Goal: Book appointment/travel/reservation

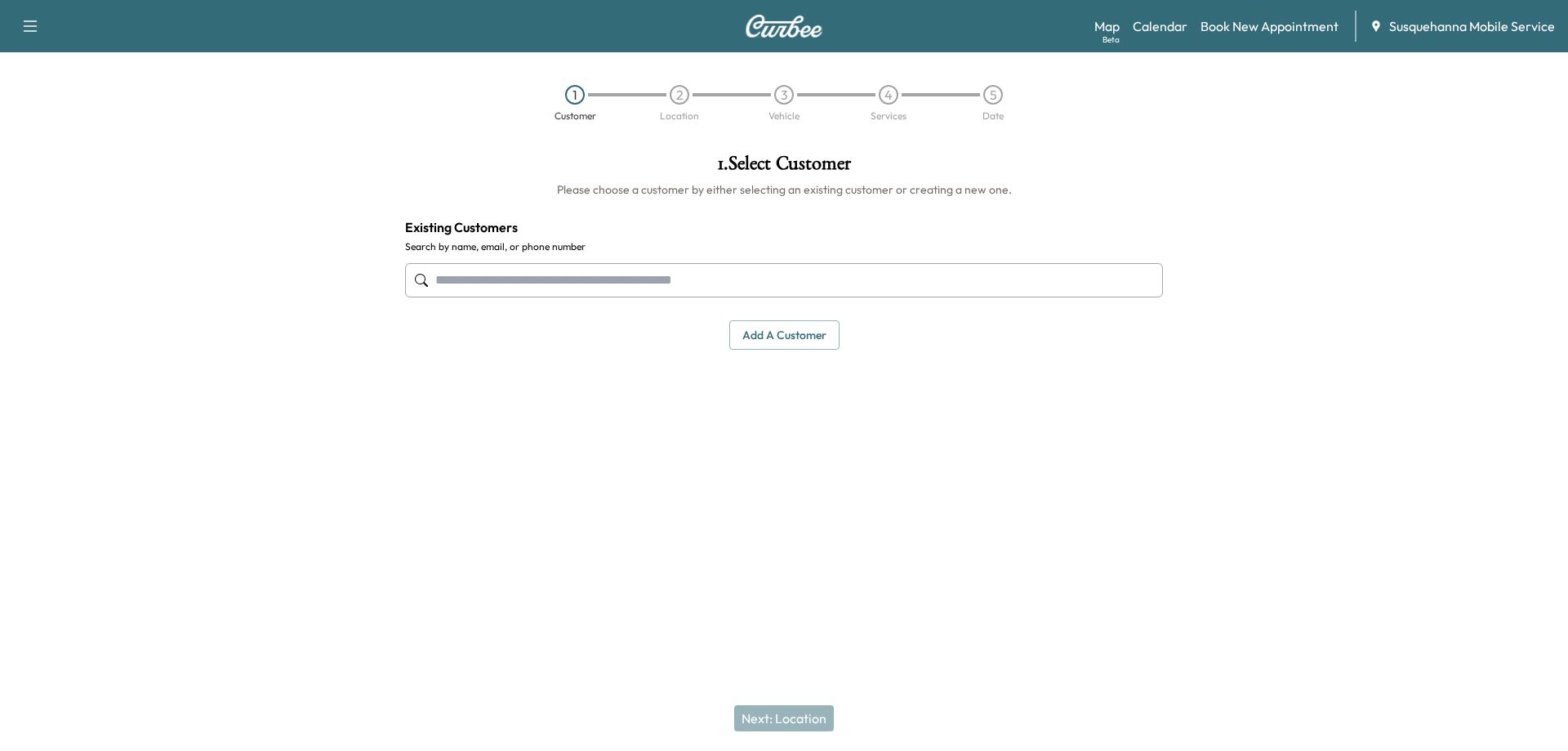
drag, startPoint x: 1376, startPoint y: 190, endPoint x: 1307, endPoint y: 225, distance: 77.4
click at [1371, 191] on div at bounding box center [1372, 328] width 392 height 376
drag, startPoint x: 932, startPoint y: 420, endPoint x: 1160, endPoint y: 309, distance: 253.6
click at [940, 413] on div "1 . Select Customer Please choose a customer by either selecting an existing cu…" at bounding box center [784, 328] width 784 height 376
drag, startPoint x: 1361, startPoint y: 219, endPoint x: 1049, endPoint y: 335, distance: 332.9
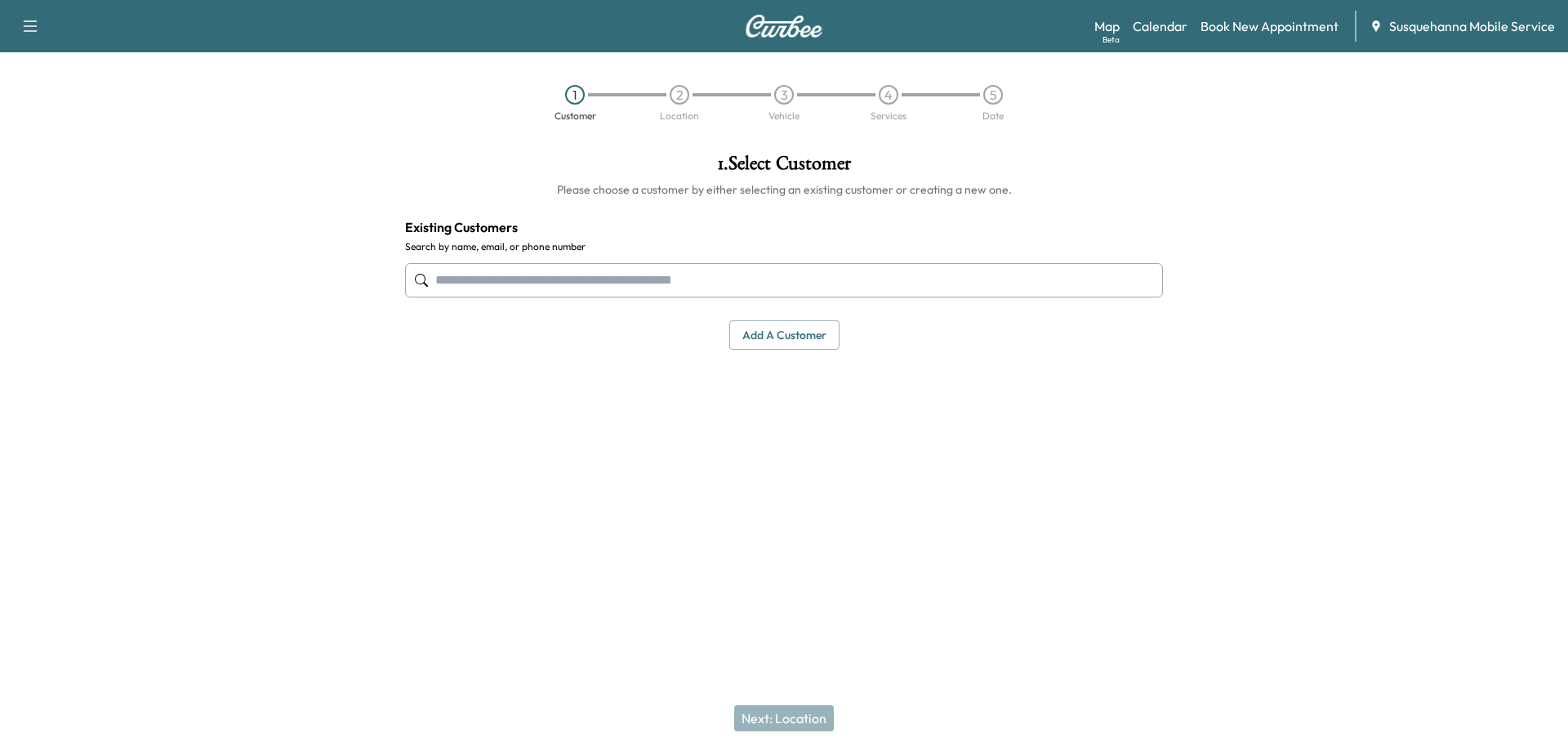
click at [1357, 219] on div at bounding box center [1372, 328] width 392 height 376
drag, startPoint x: 760, startPoint y: 407, endPoint x: 685, endPoint y: 397, distance: 75.7
click at [741, 407] on div "1 . Select Customer Please choose a customer by either selecting an existing cu…" at bounding box center [784, 328] width 784 height 376
click at [253, 249] on div at bounding box center [196, 328] width 392 height 376
click at [1350, 237] on div at bounding box center [1372, 328] width 392 height 376
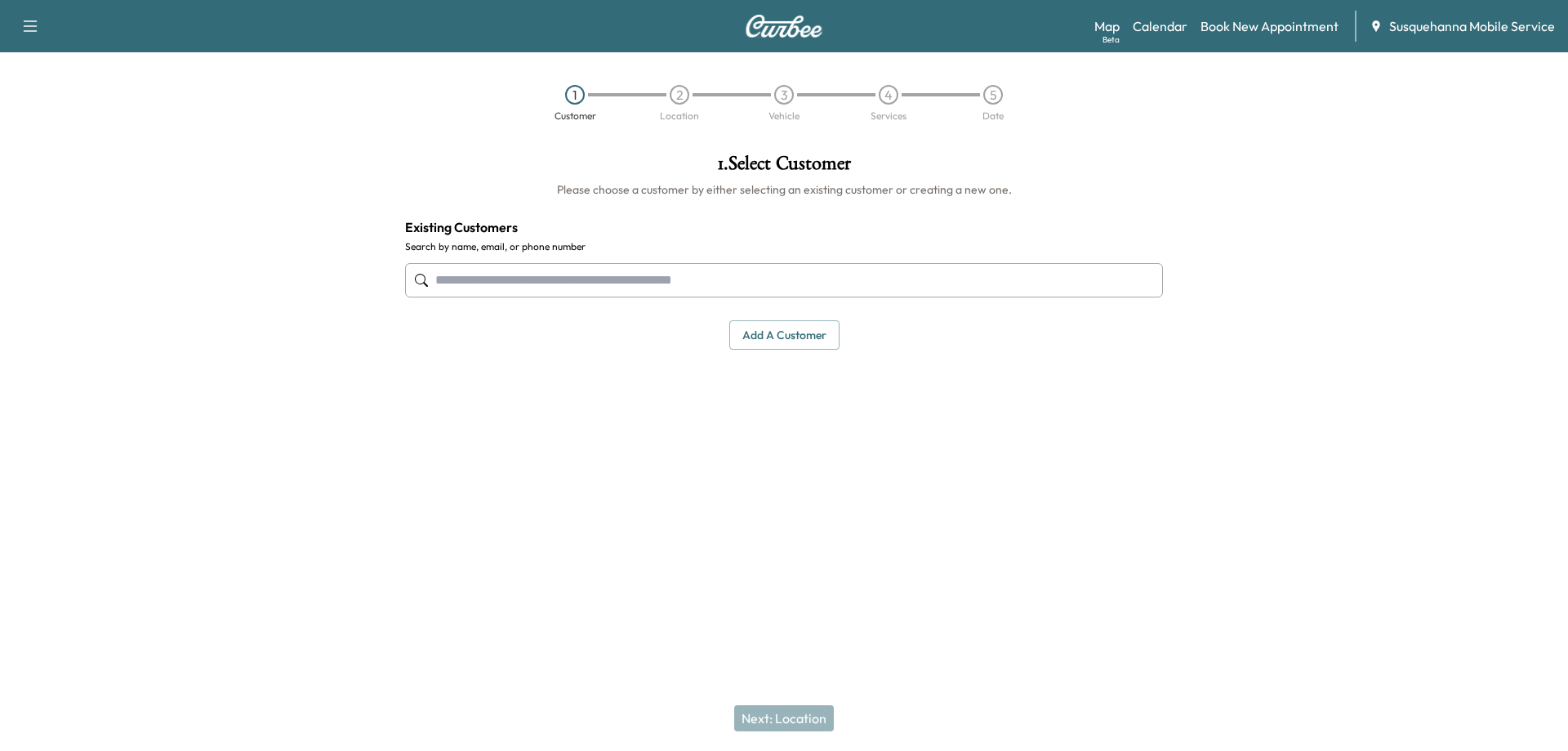
drag, startPoint x: 694, startPoint y: 426, endPoint x: 655, endPoint y: 409, distance: 42.5
click at [678, 420] on div "1 . Select Customer Please choose a customer by either selecting an existing cu…" at bounding box center [784, 328] width 784 height 376
click at [242, 261] on div at bounding box center [196, 328] width 392 height 376
click at [1172, 23] on link "Calendar" at bounding box center [1160, 26] width 55 height 19
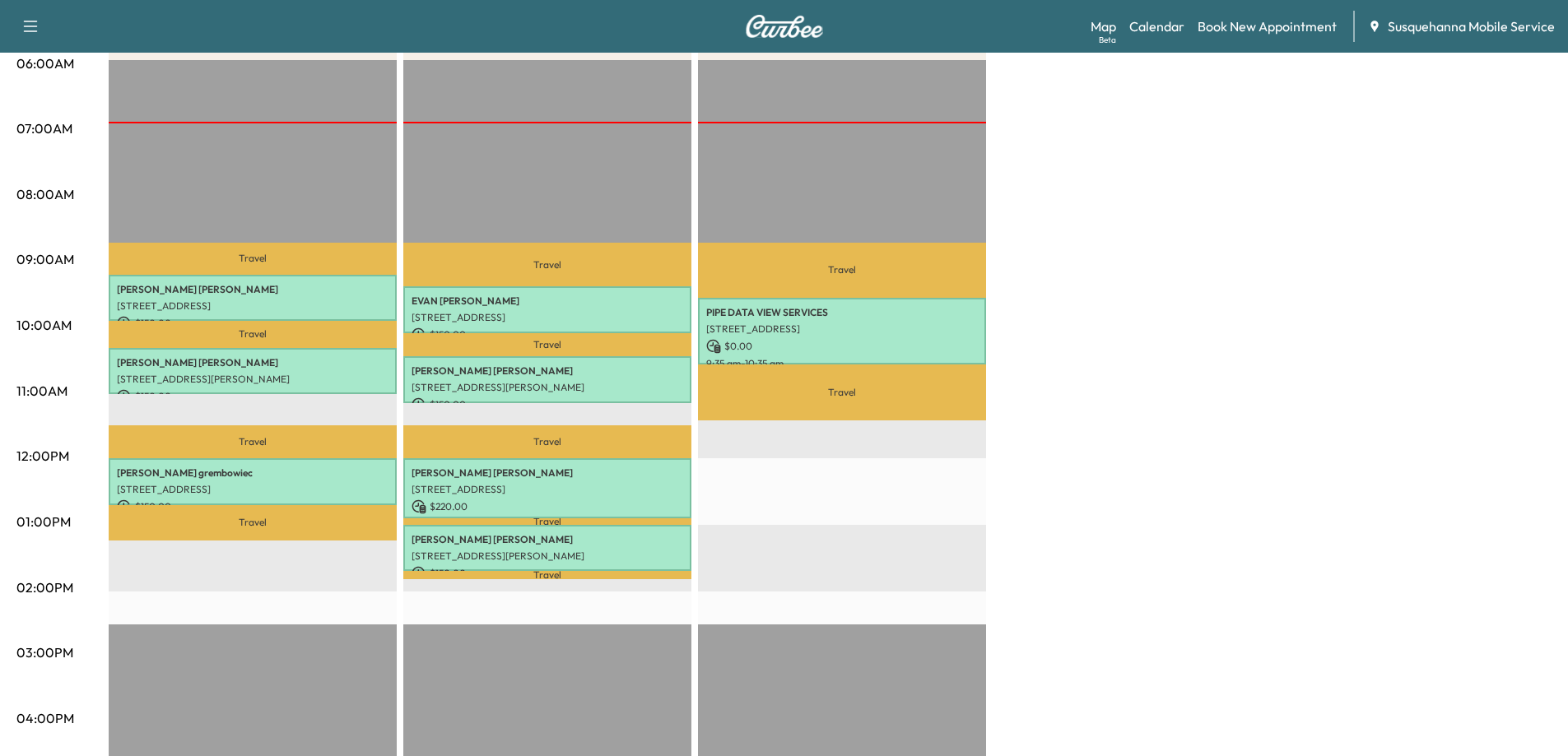
scroll to position [329, 0]
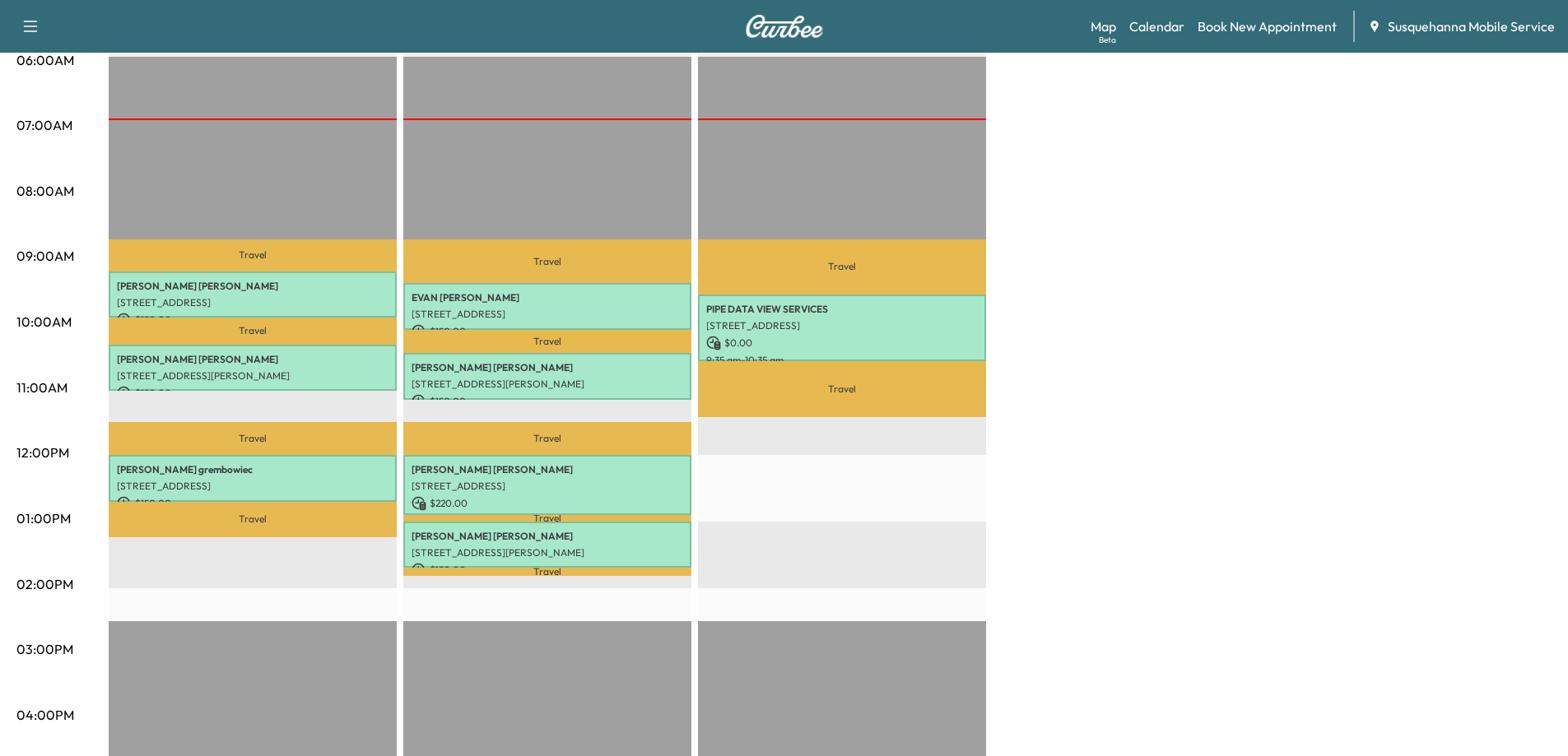
click at [590, 353] on div "[PERSON_NAME] [STREET_ADDRESS][PERSON_NAME] $ 150.00 10:28 am - 11:10 am" at bounding box center [547, 376] width 289 height 47
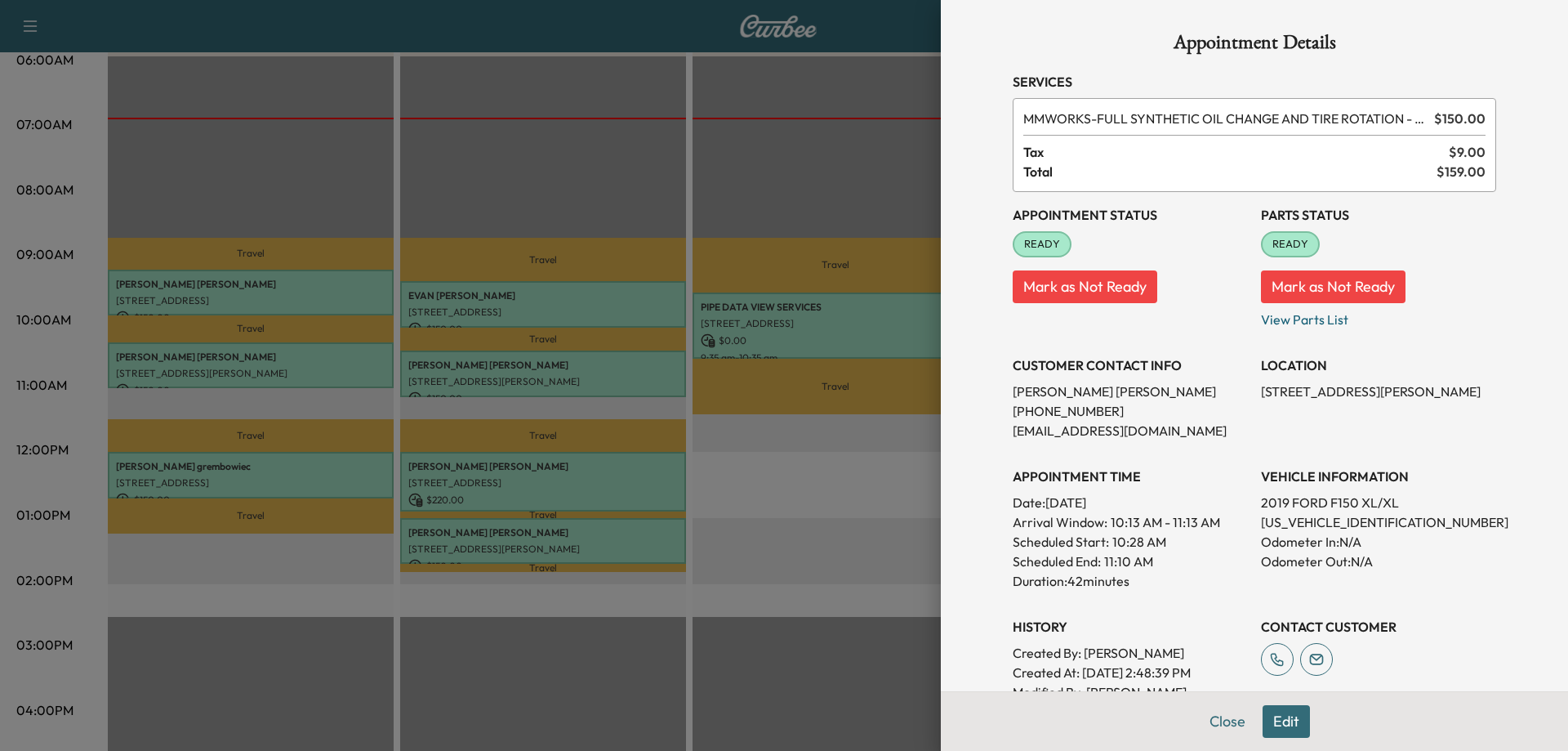
click at [822, 477] on div at bounding box center [784, 376] width 1568 height 751
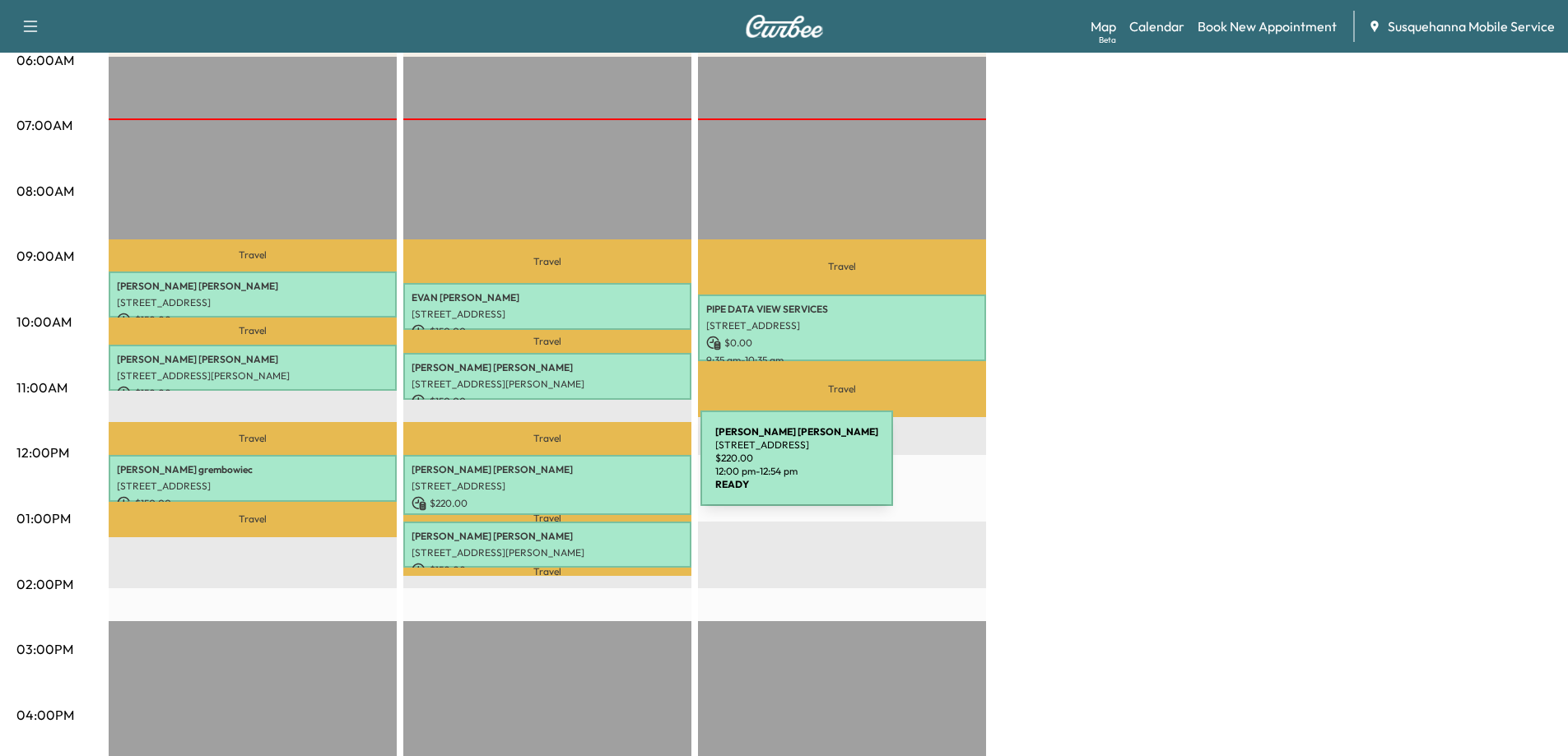
click at [571, 470] on p "[PERSON_NAME]" at bounding box center [548, 469] width 272 height 13
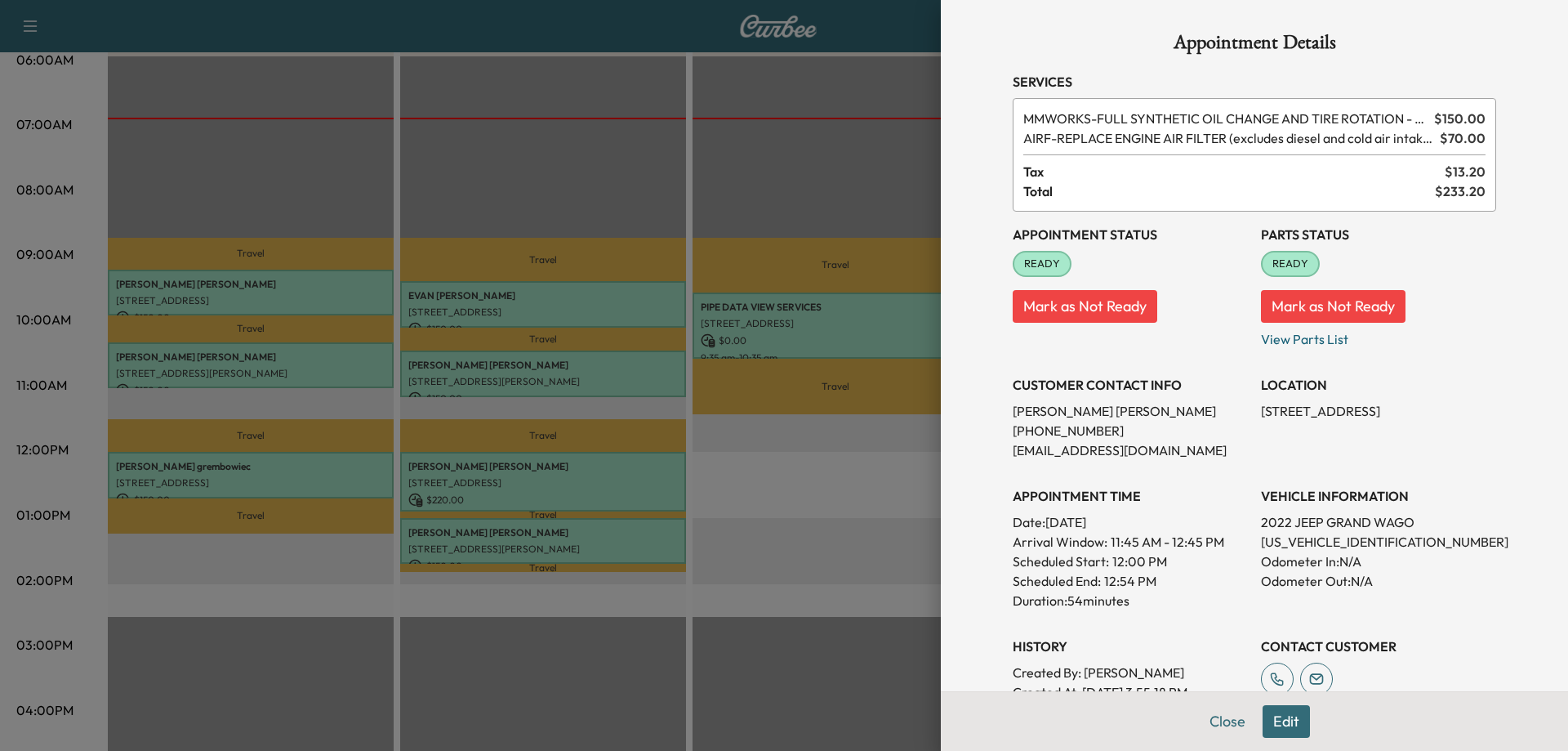
click at [847, 457] on div at bounding box center [784, 376] width 1568 height 751
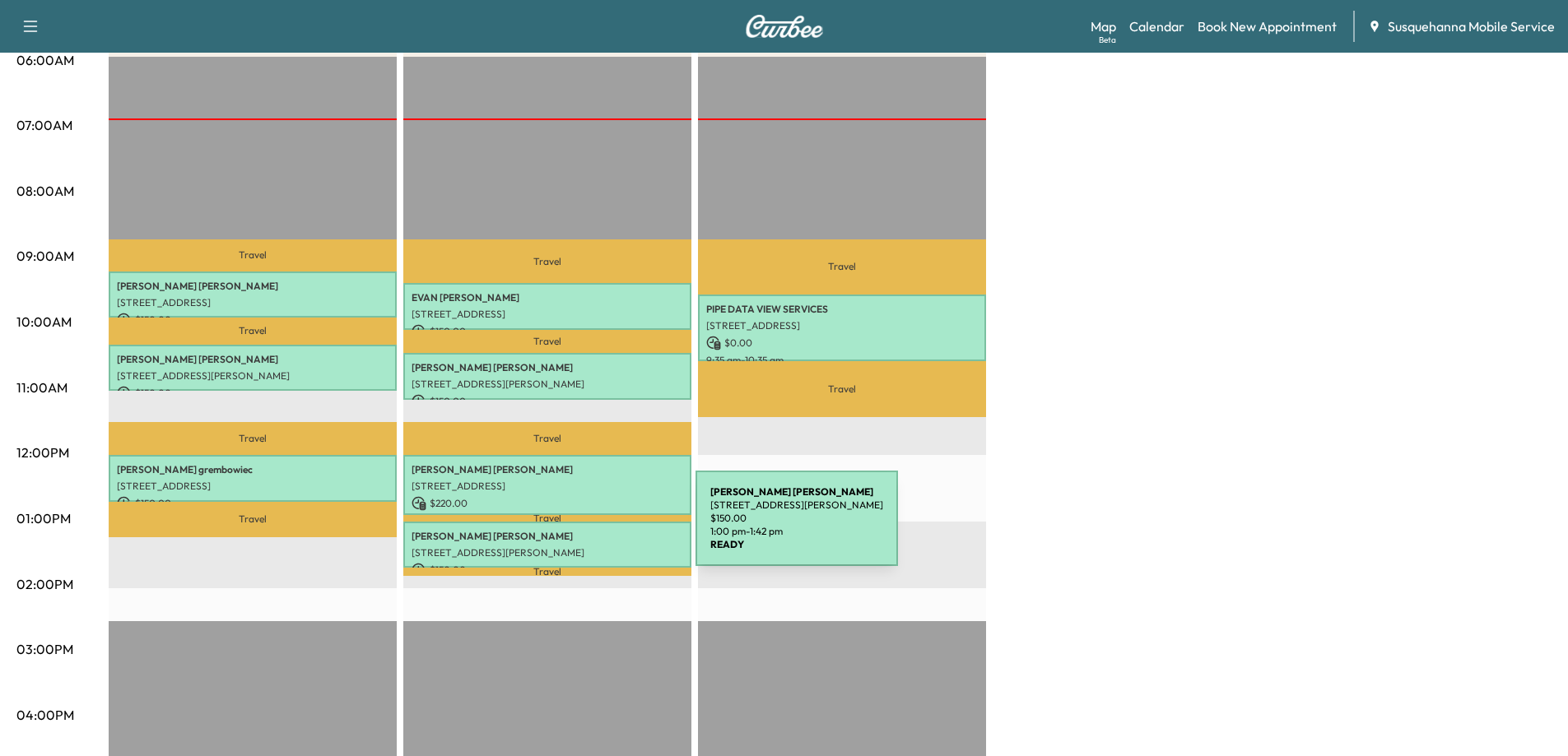
click at [569, 535] on p "[PERSON_NAME]" at bounding box center [548, 536] width 272 height 13
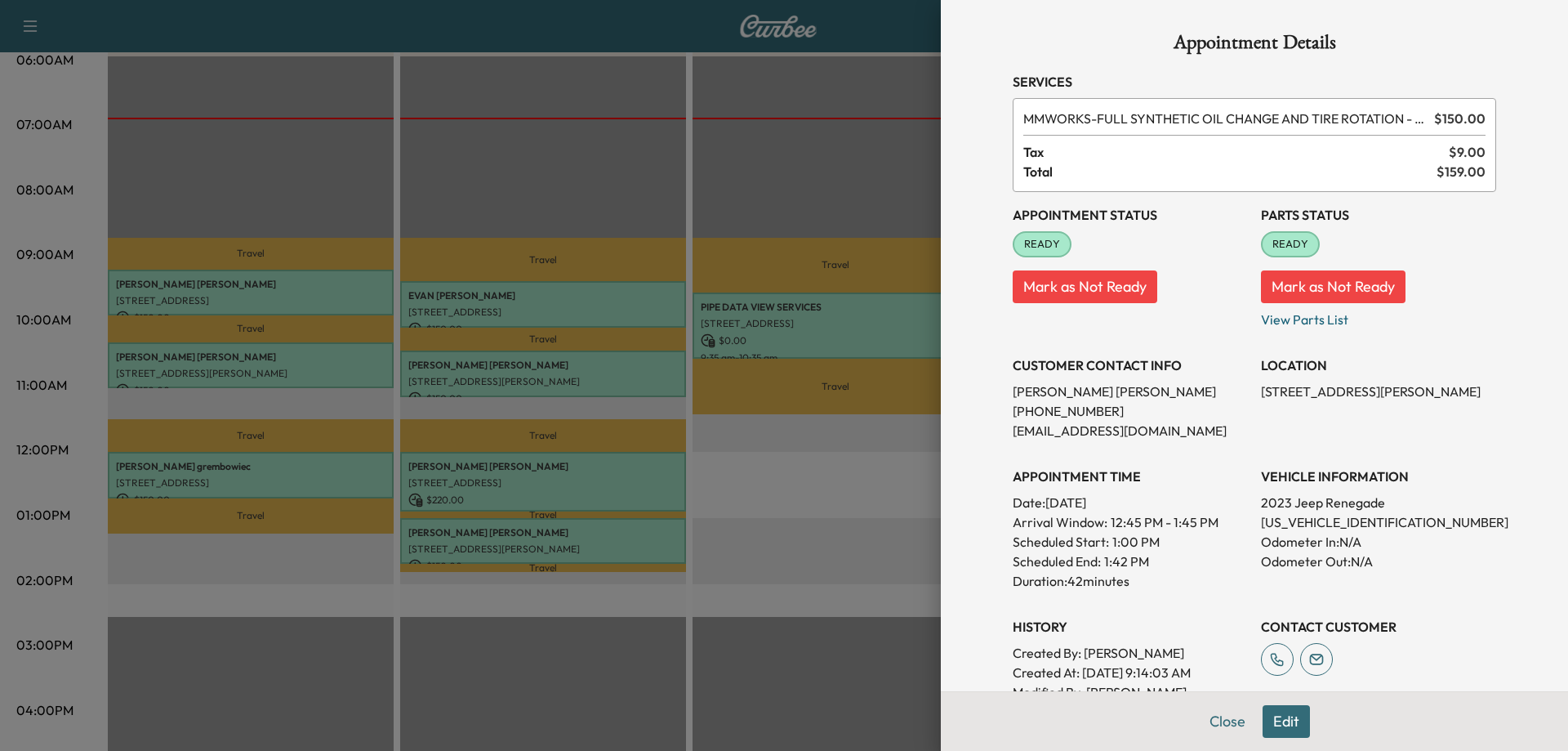
click at [875, 438] on div at bounding box center [784, 376] width 1568 height 751
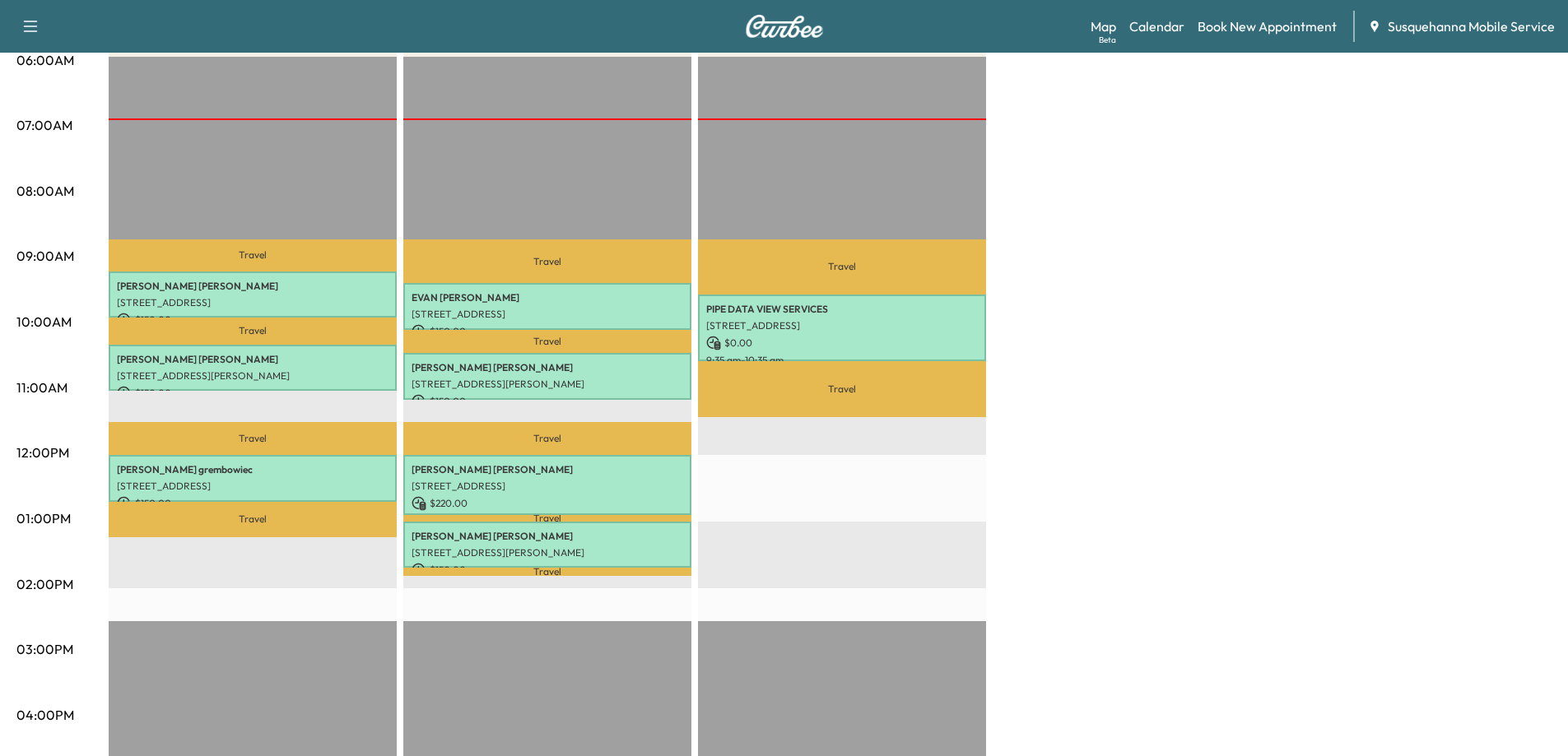
click at [1184, 379] on div "[PERSON_NAME] F Customer Revenue $ 450.00 Work Time 126 mins Transit Time 87 mi…" at bounding box center [829, 502] width 1443 height 1234
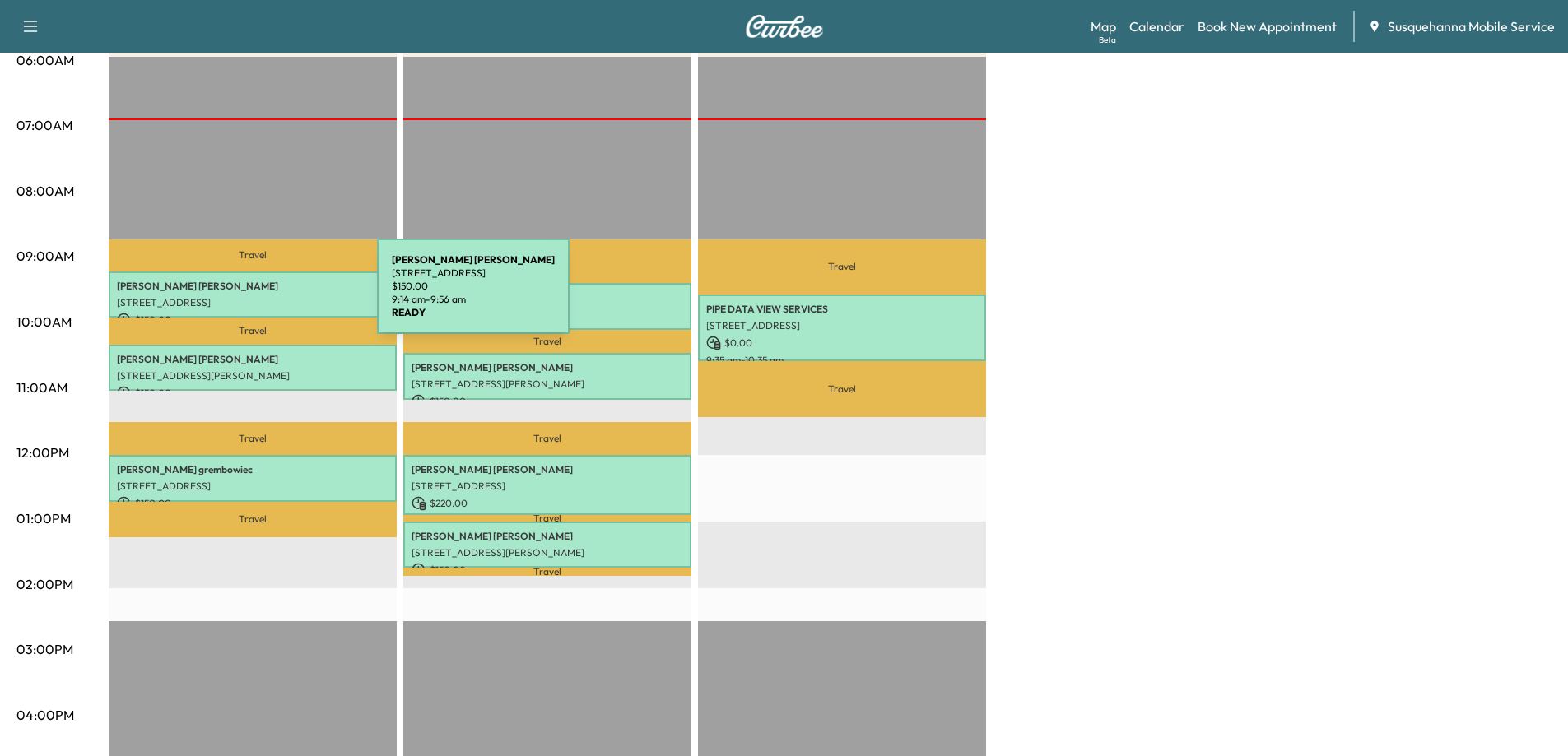
click at [254, 296] on p "[STREET_ADDRESS]" at bounding box center [253, 303] width 272 height 13
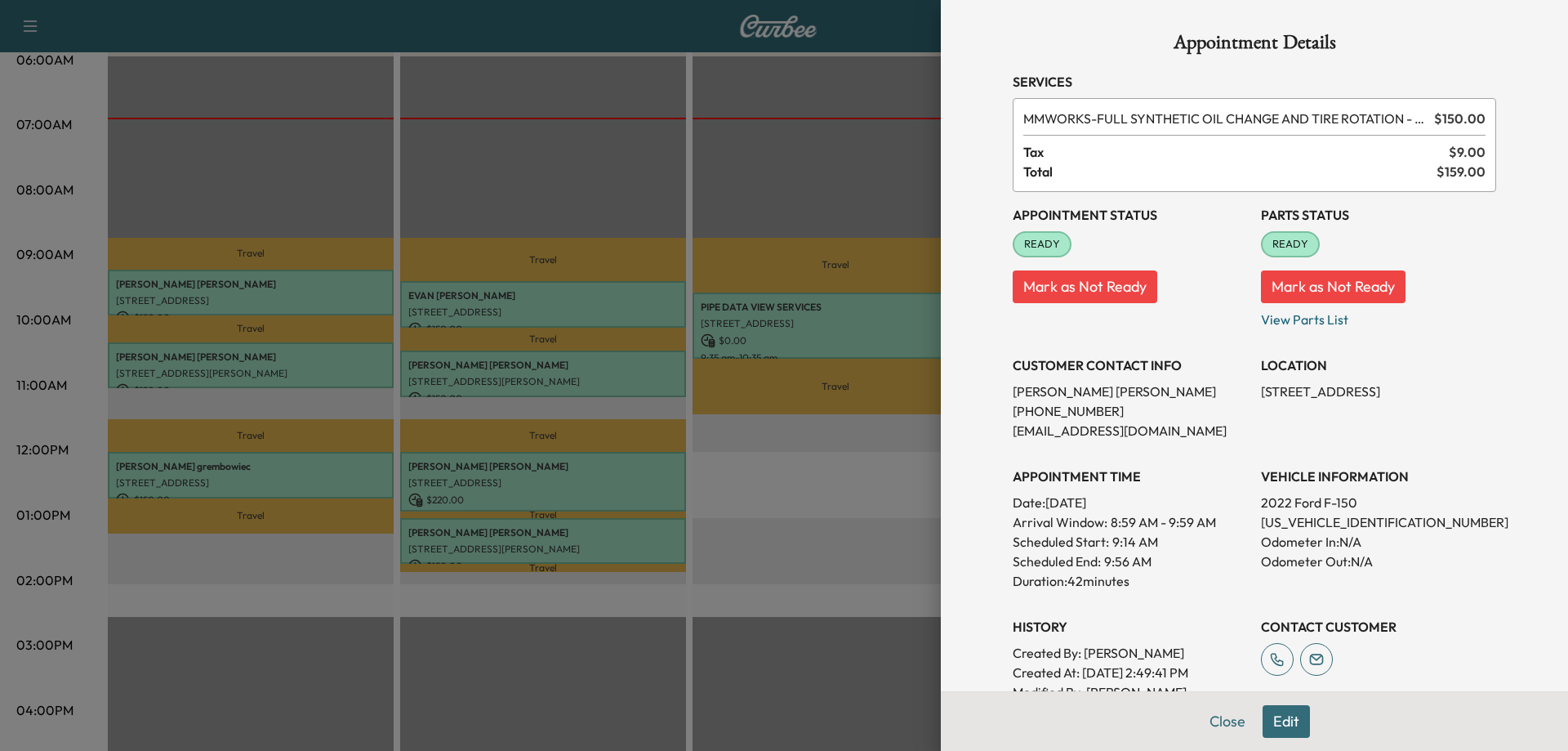
click at [832, 494] on div at bounding box center [784, 376] width 1568 height 751
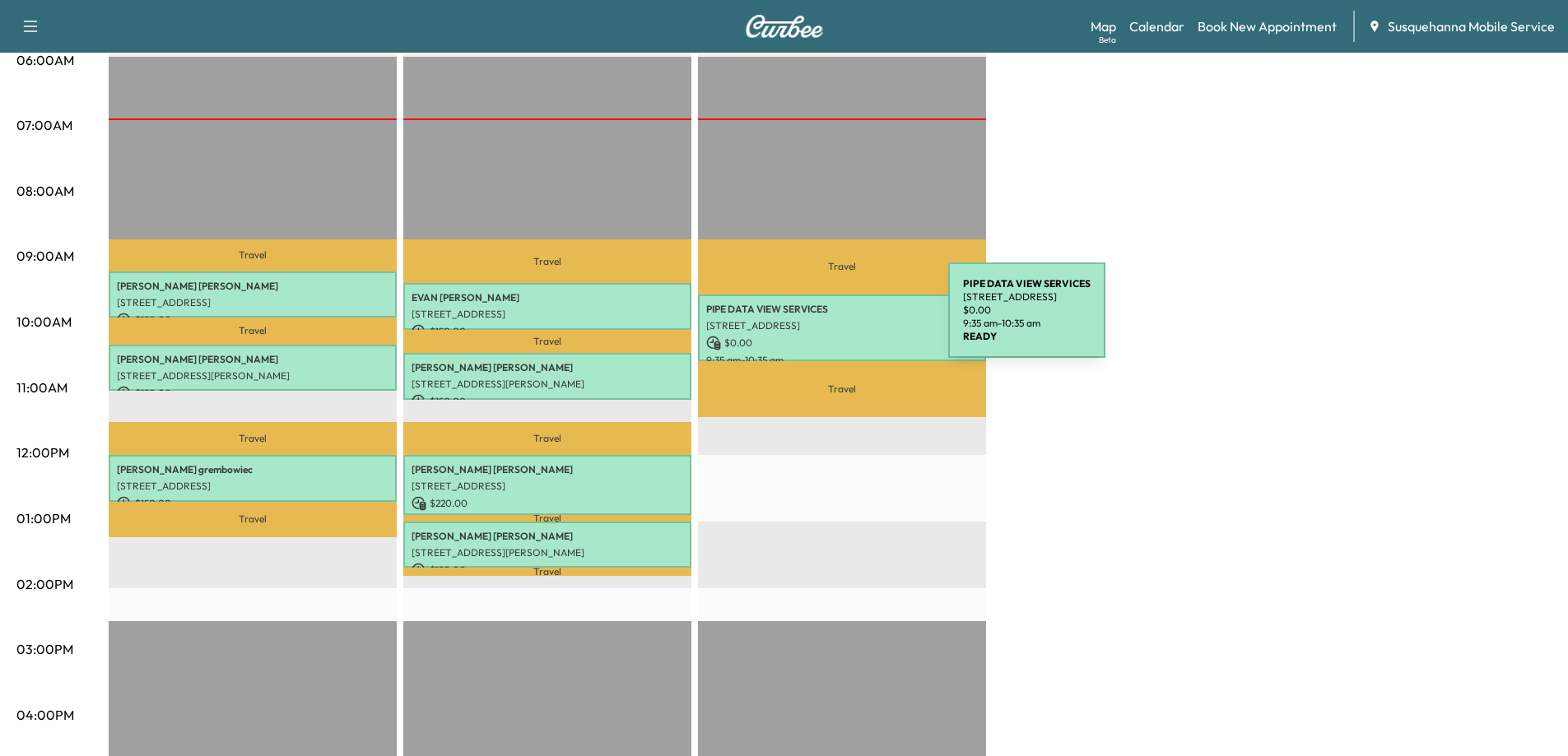
click at [825, 320] on p "[STREET_ADDRESS]" at bounding box center [843, 326] width 272 height 13
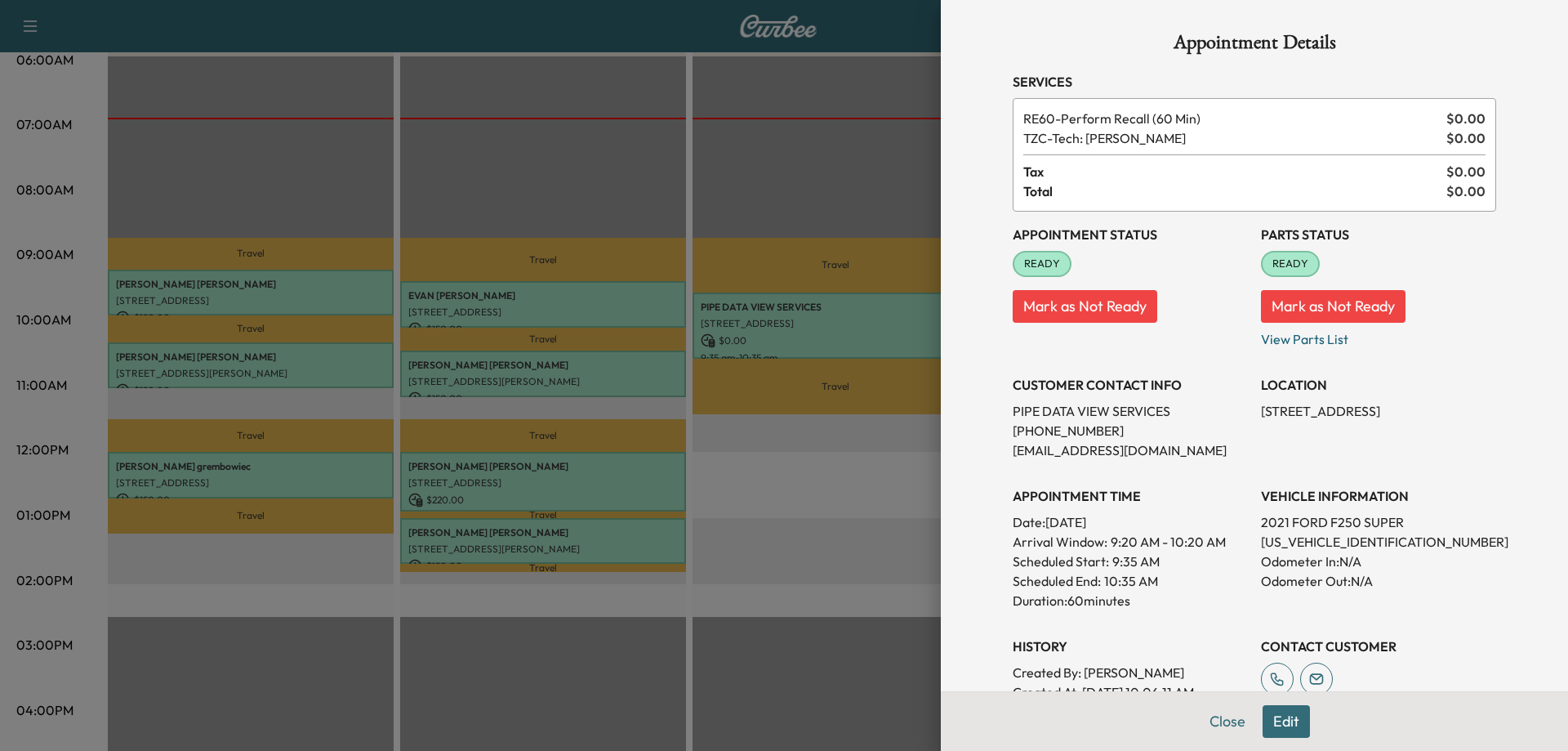
click at [843, 463] on div at bounding box center [784, 376] width 1568 height 751
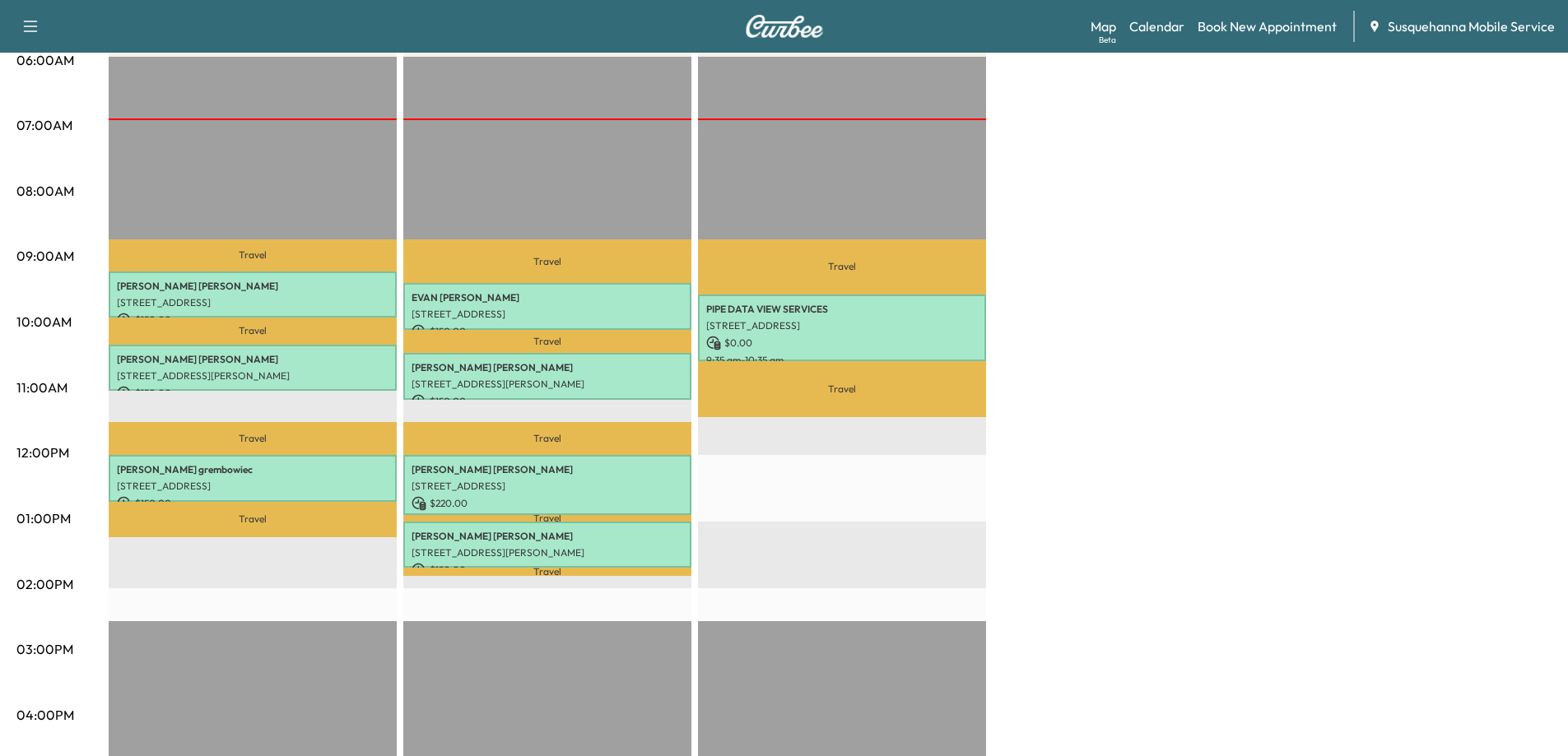
click at [1088, 413] on div "[PERSON_NAME] F Customer Revenue $ 450.00 Work Time 126 mins Transit Time 87 mi…" at bounding box center [829, 502] width 1443 height 1234
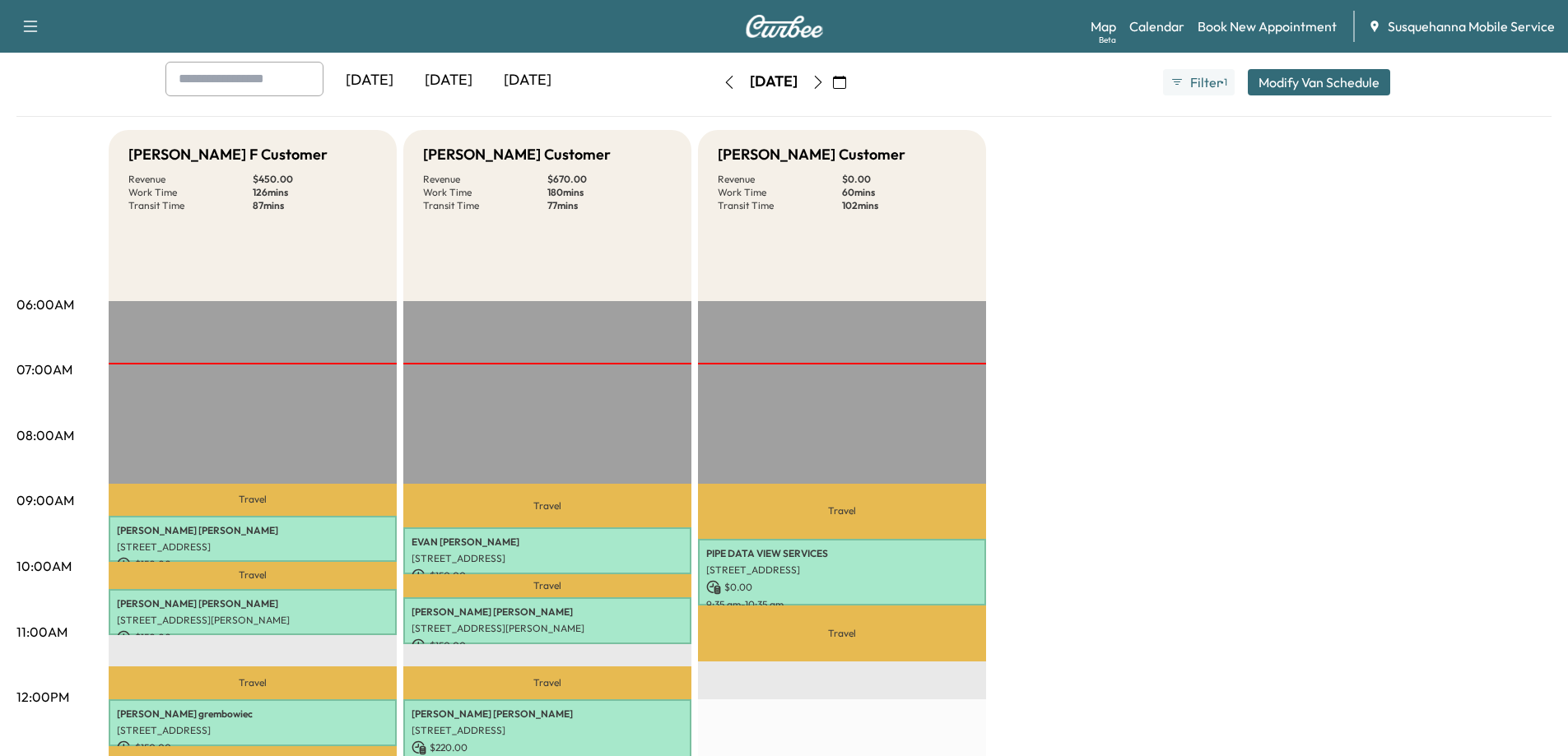
scroll to position [0, 0]
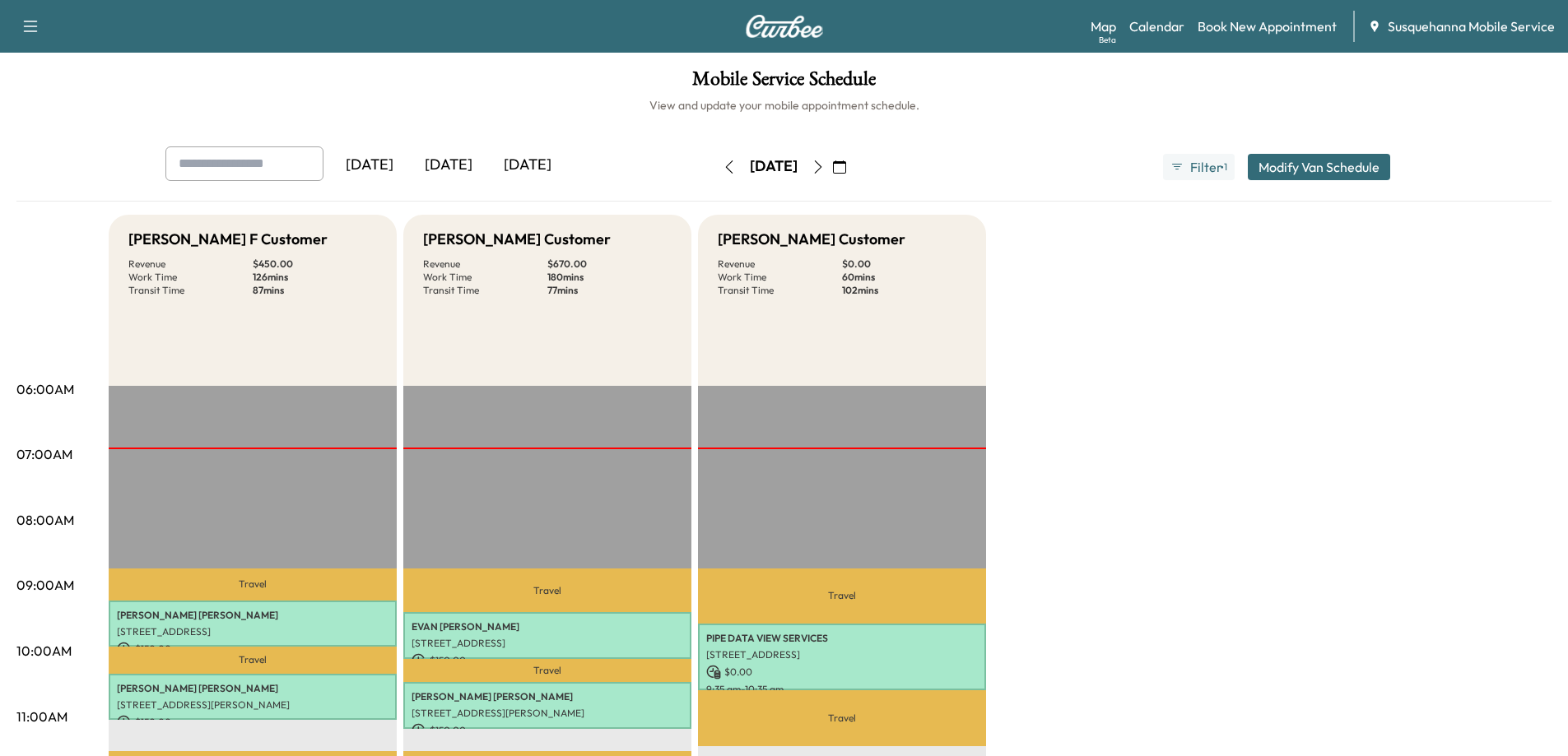
drag, startPoint x: 1028, startPoint y: 434, endPoint x: 1034, endPoint y: 377, distance: 57.3
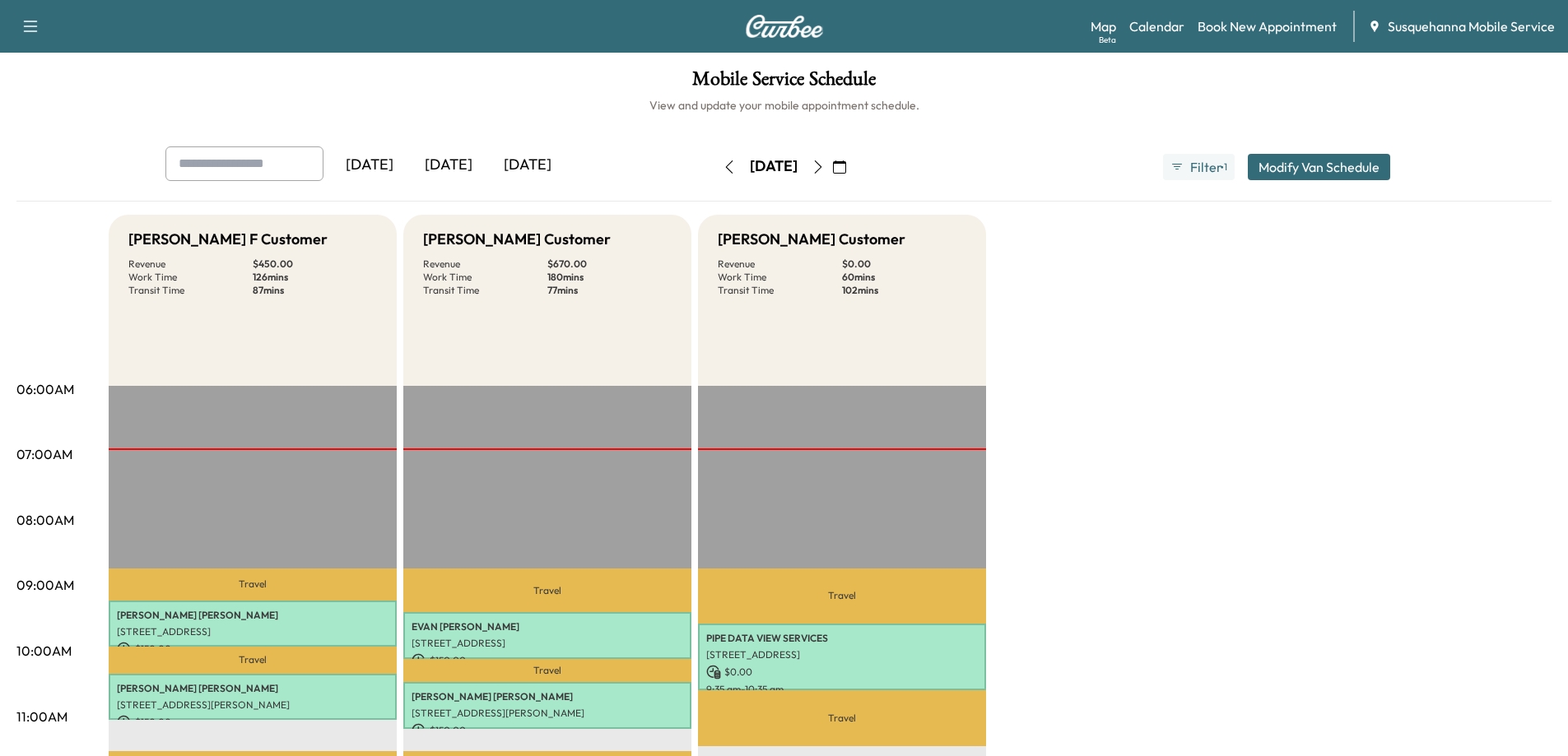
drag, startPoint x: 1043, startPoint y: 340, endPoint x: 1112, endPoint y: 400, distance: 91.4
click at [1049, 148] on div "[DATE] [DATE] [DATE] [DATE] September 2025 S M T W T F S 31 1 2 3 4 5 6 7 8 9 1…" at bounding box center [785, 167] width 1264 height 41
